Goal: Transaction & Acquisition: Download file/media

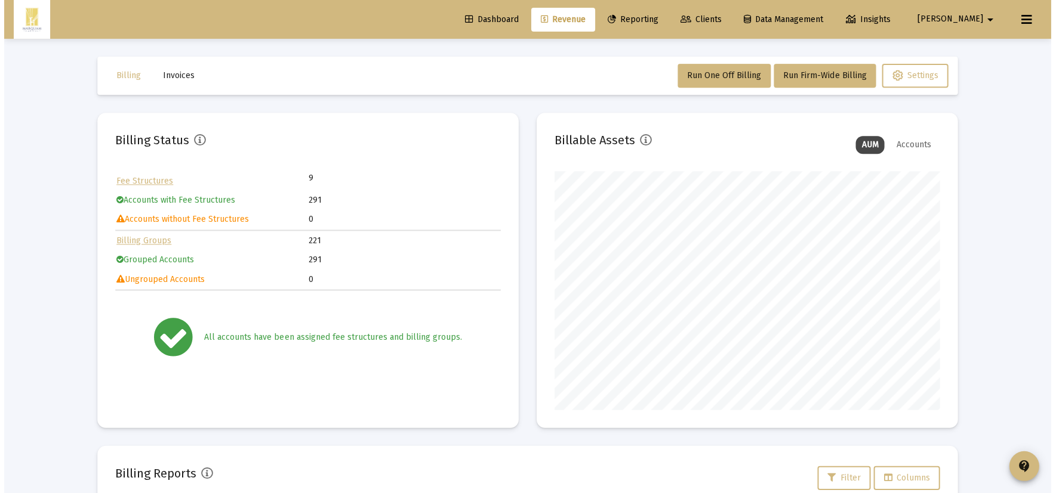
scroll to position [239, 384]
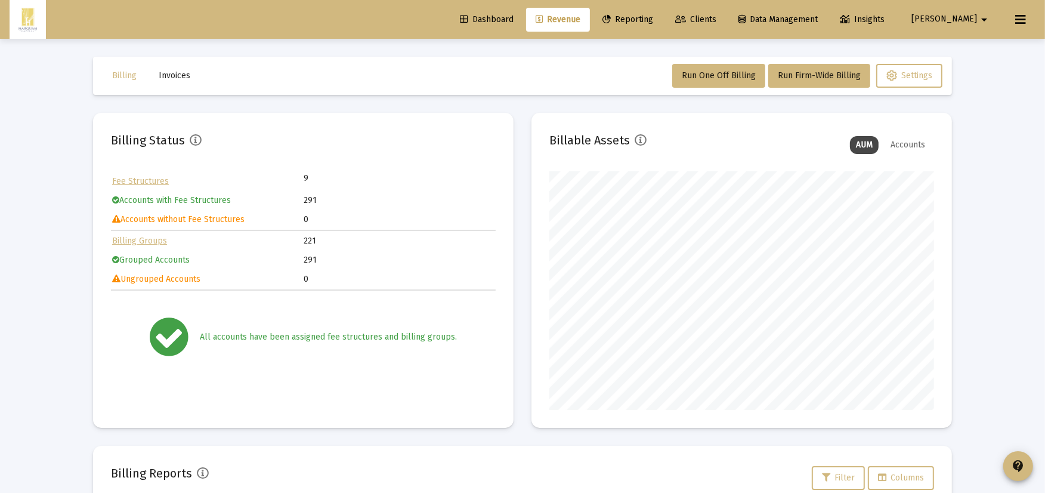
click at [653, 17] on span "Reporting" at bounding box center [628, 19] width 51 height 10
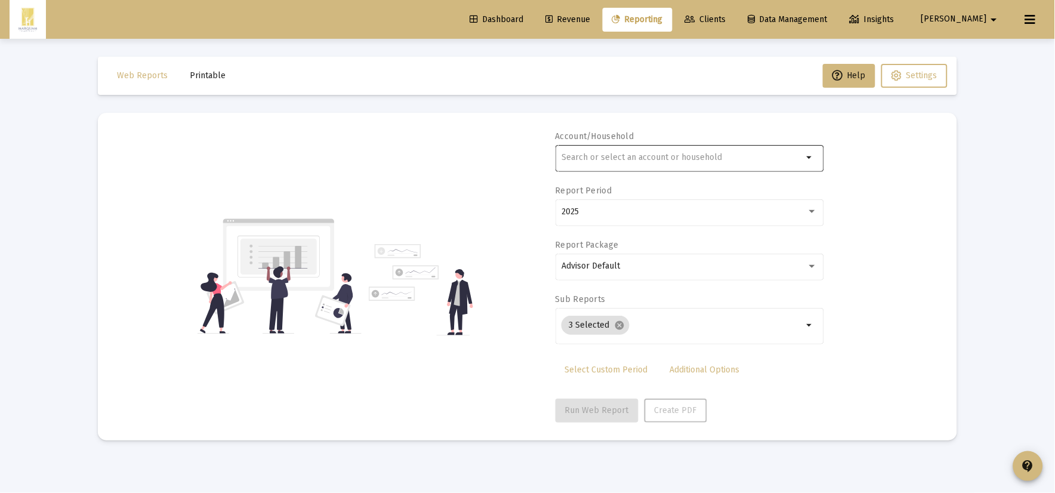
click at [609, 164] on div at bounding box center [683, 157] width 242 height 29
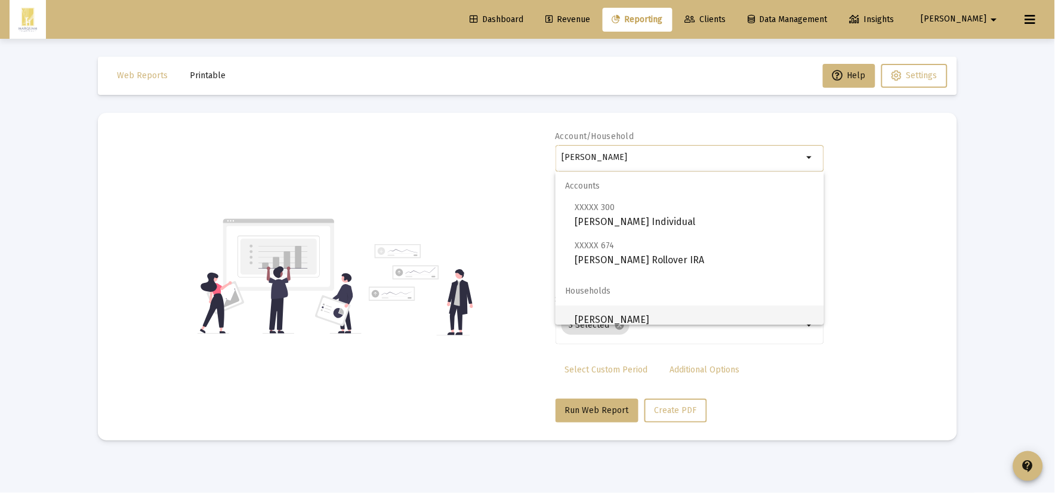
click at [653, 313] on span "Lynda Hopkins" at bounding box center [695, 320] width 240 height 29
type input "Lynda Hopkins"
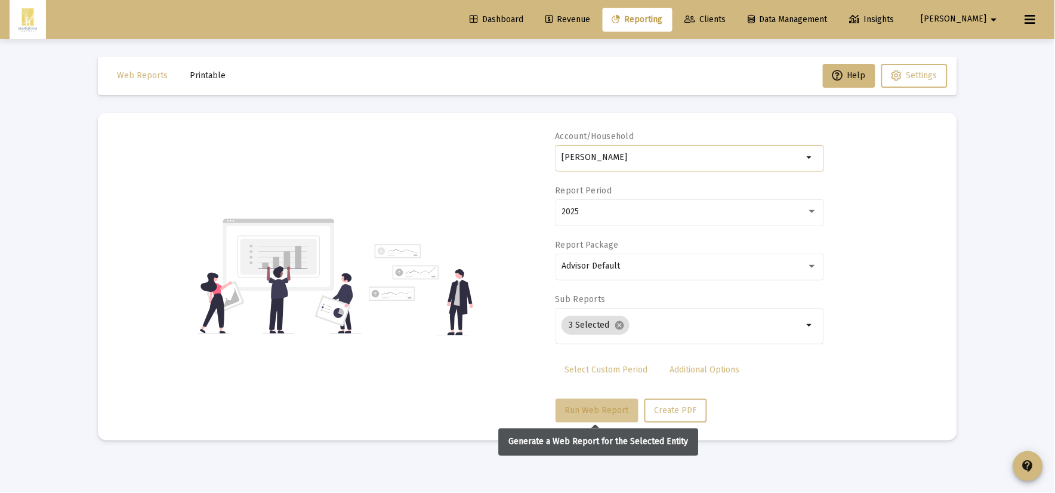
click at [615, 409] on span "Run Web Report" at bounding box center [597, 410] width 64 height 10
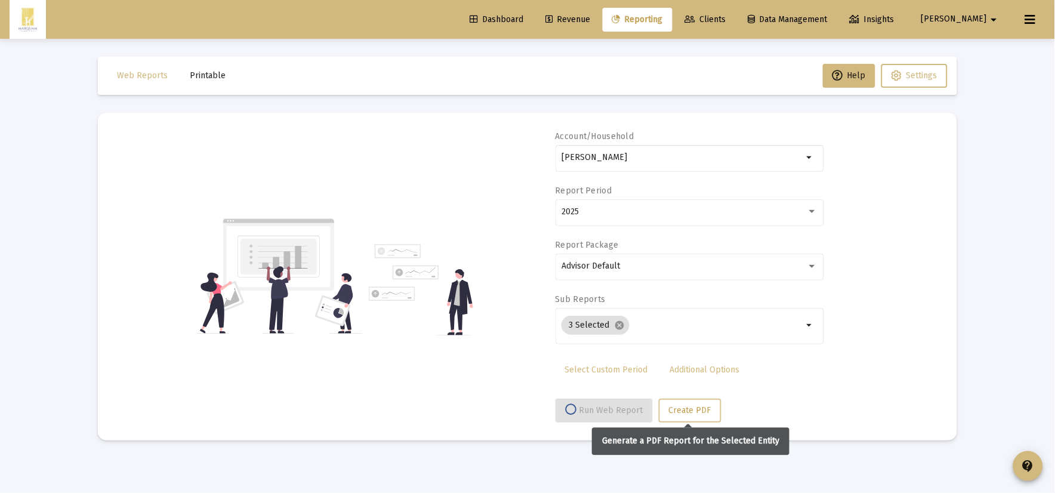
click at [683, 414] on span "Create PDF" at bounding box center [690, 410] width 42 height 10
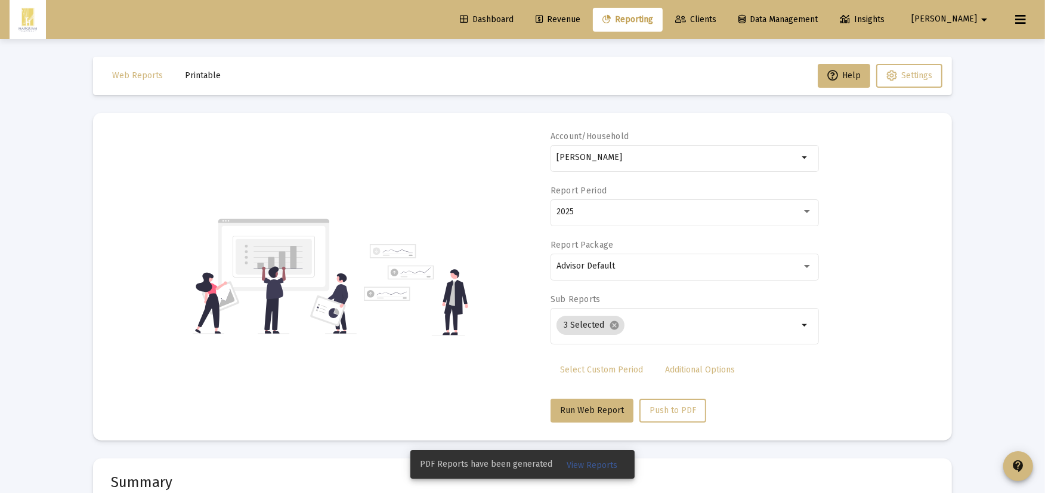
click at [584, 462] on span "View Reports" at bounding box center [592, 465] width 51 height 10
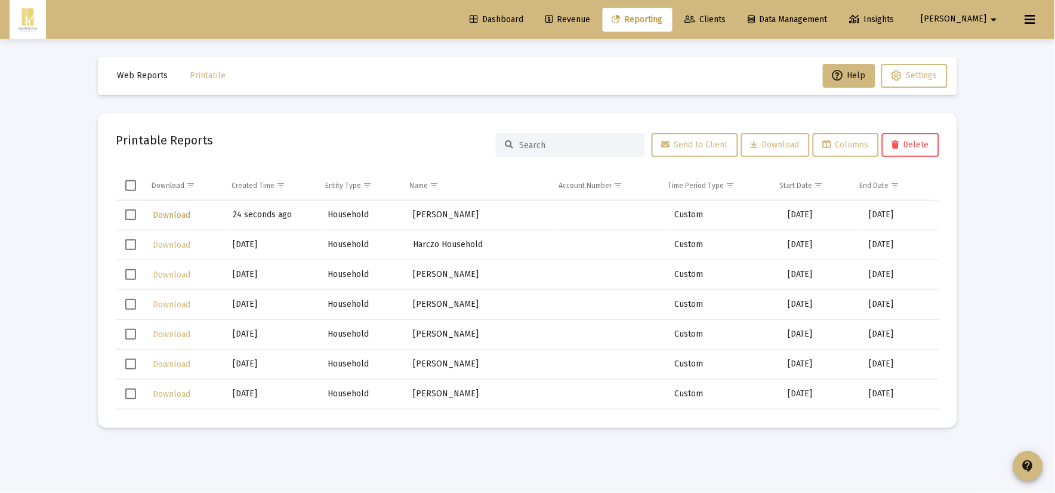
click at [175, 219] on button "Download" at bounding box center [172, 214] width 40 height 17
